Goal: Use online tool/utility: Utilize a website feature to perform a specific function

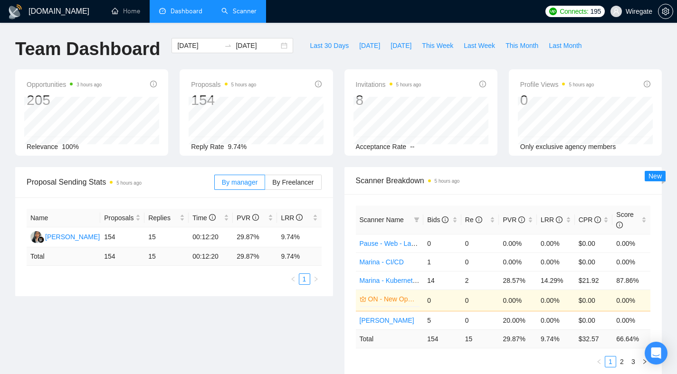
click at [245, 15] on link "Scanner" at bounding box center [238, 11] width 35 height 8
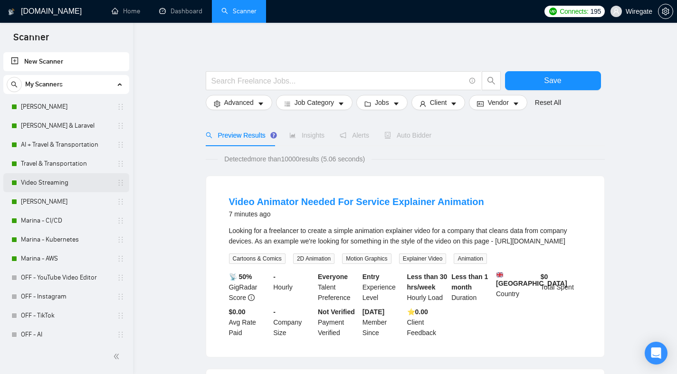
click at [44, 179] on link "Video Streaming" at bounding box center [66, 182] width 90 height 19
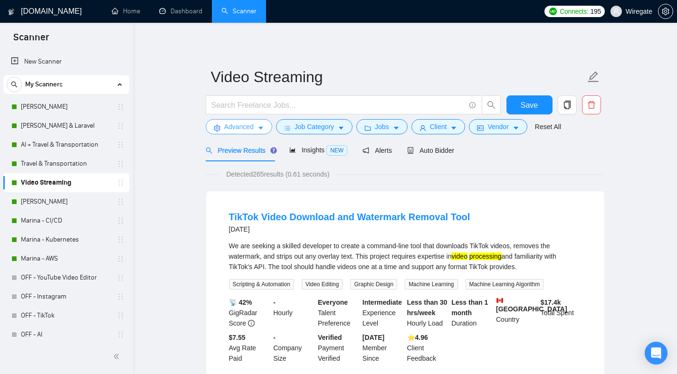
click at [233, 130] on span "Advanced" at bounding box center [238, 127] width 29 height 10
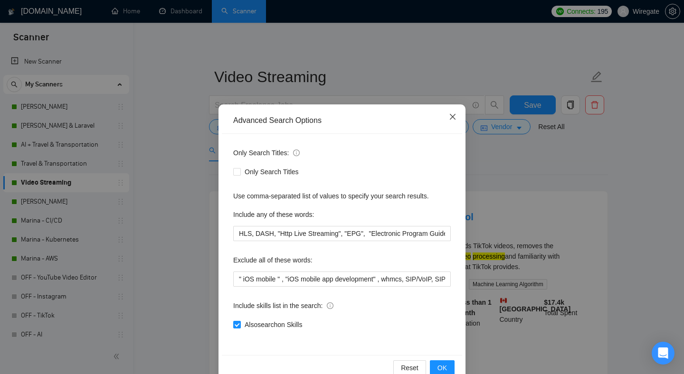
click at [453, 114] on span "Close" at bounding box center [453, 117] width 26 height 26
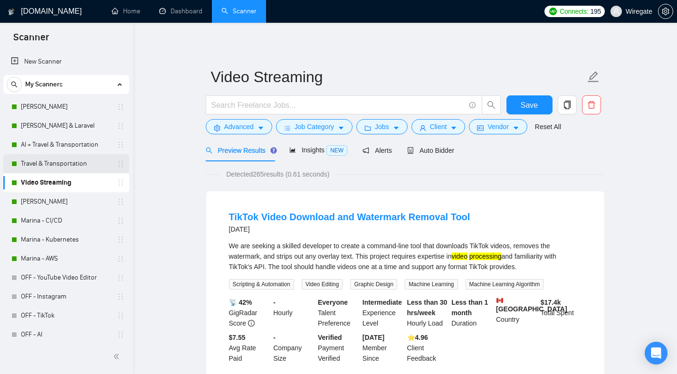
click at [74, 171] on link "Travel & Transportation" at bounding box center [66, 163] width 90 height 19
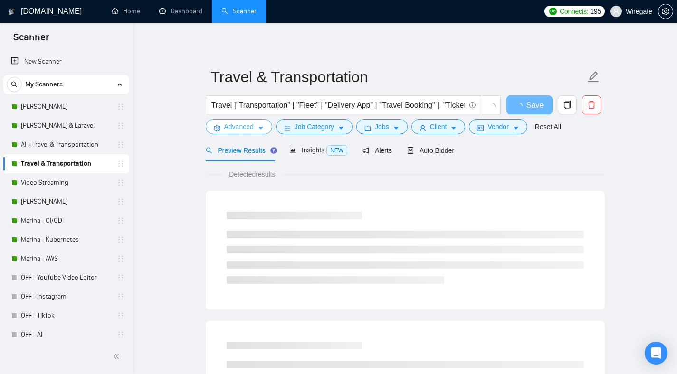
click at [264, 129] on button "Advanced" at bounding box center [239, 126] width 66 height 15
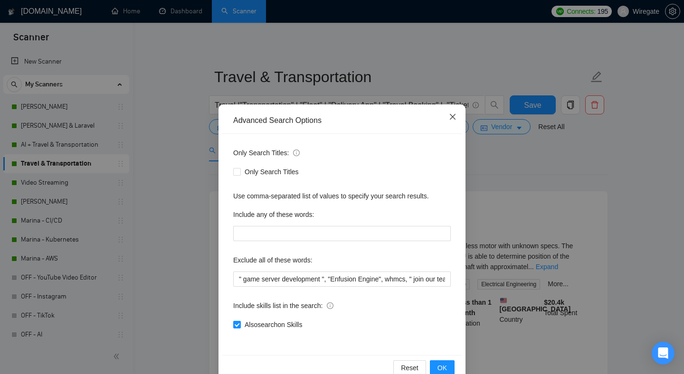
click at [453, 116] on span "Close" at bounding box center [453, 117] width 26 height 26
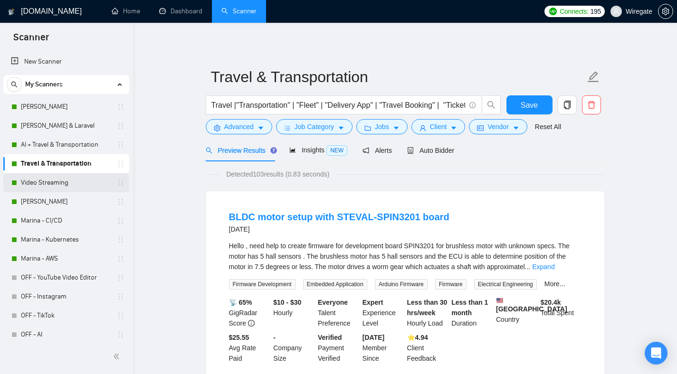
click at [62, 180] on link "Video Streaming" at bounding box center [66, 182] width 90 height 19
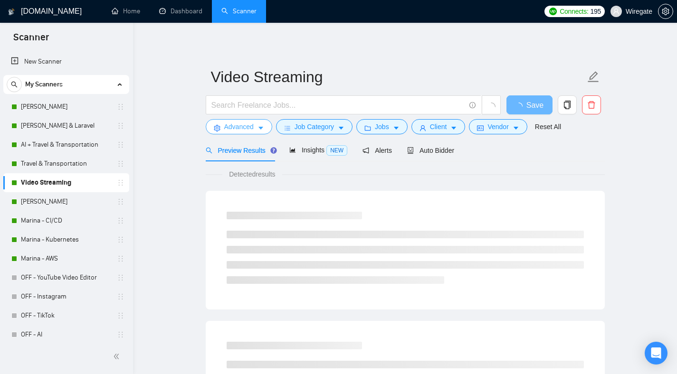
click at [238, 132] on button "Advanced" at bounding box center [239, 126] width 66 height 15
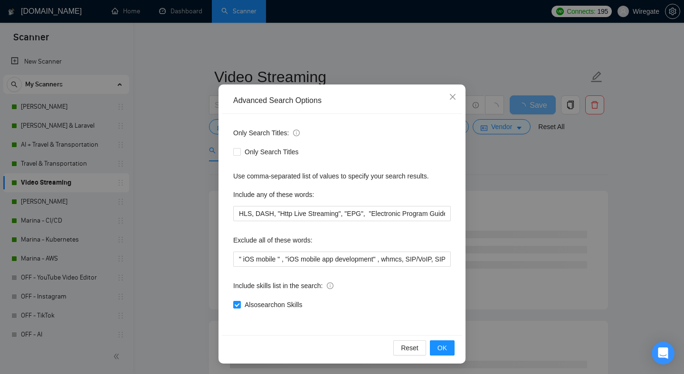
scroll to position [21, 0]
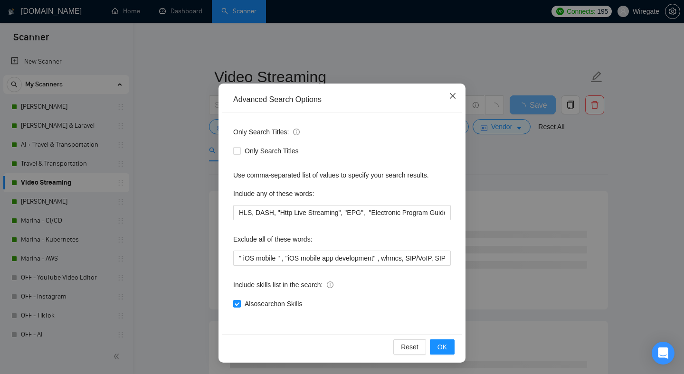
click at [451, 93] on icon "close" at bounding box center [453, 96] width 8 height 8
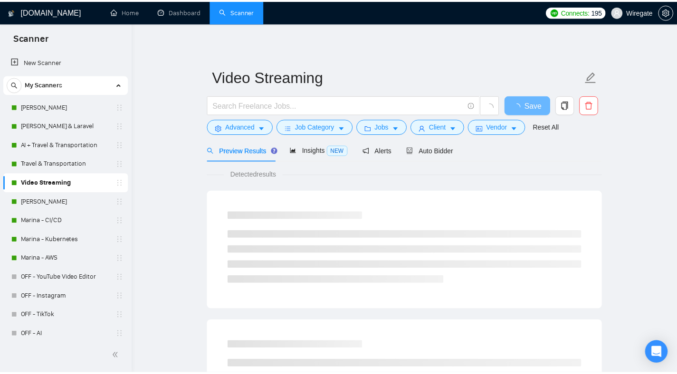
scroll to position [0, 0]
